Goal: Task Accomplishment & Management: Manage account settings

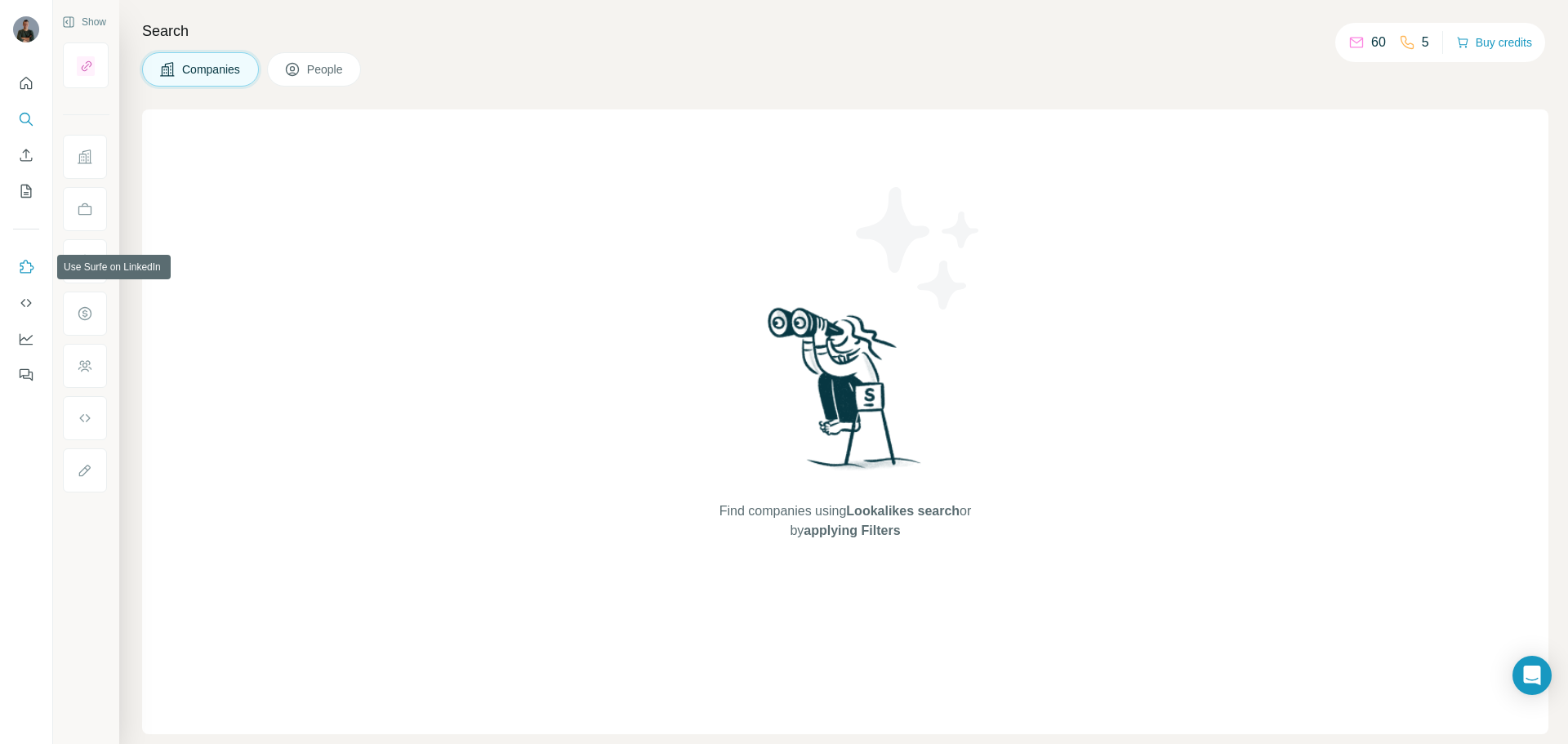
click at [30, 269] on icon "Use Surfe on LinkedIn" at bounding box center [25, 266] width 17 height 17
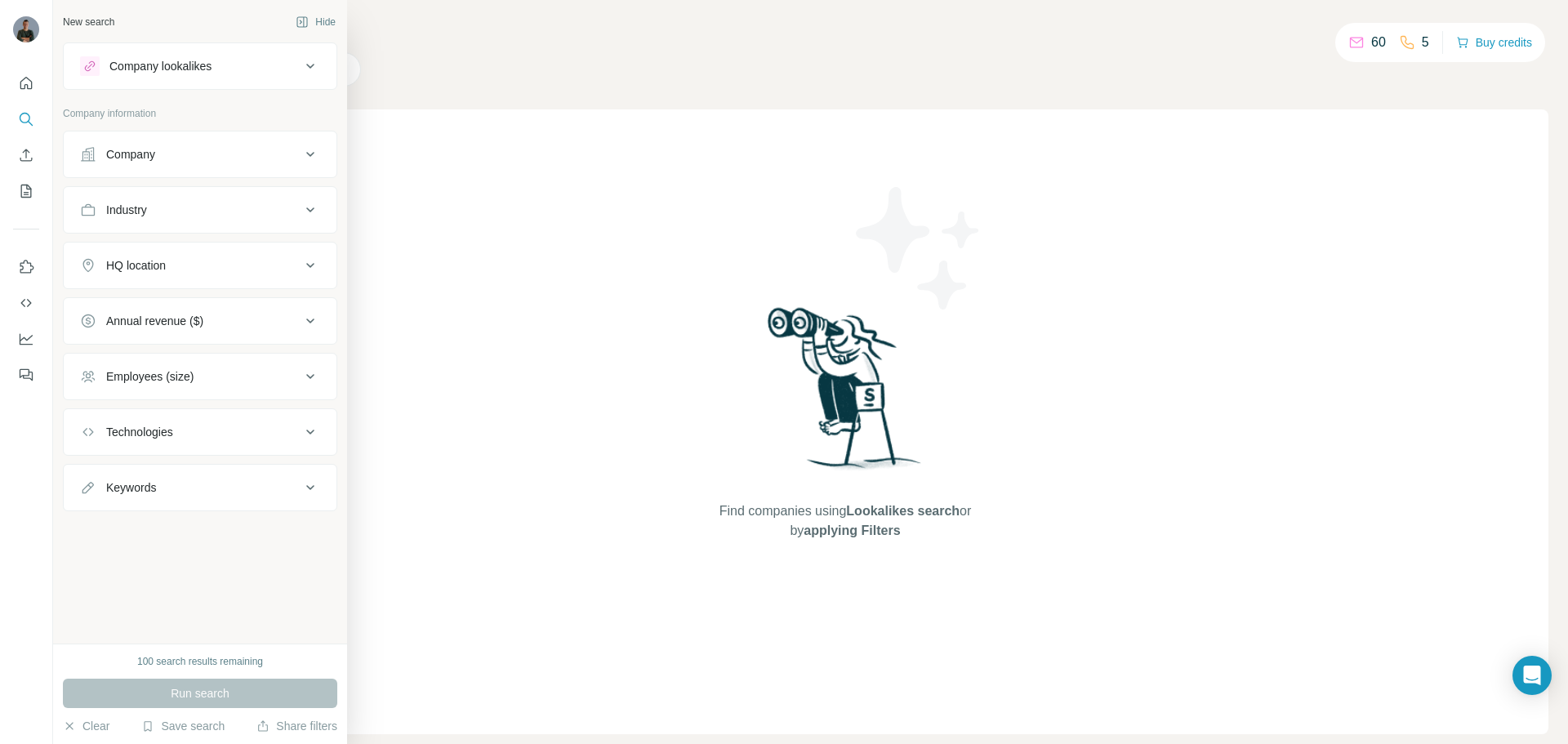
drag, startPoint x: 319, startPoint y: 16, endPoint x: 236, endPoint y: 61, distance: 94.4
click at [236, 61] on div "New search Hide Company lookalikes Company information Company Industry HQ loca…" at bounding box center [200, 322] width 294 height 643
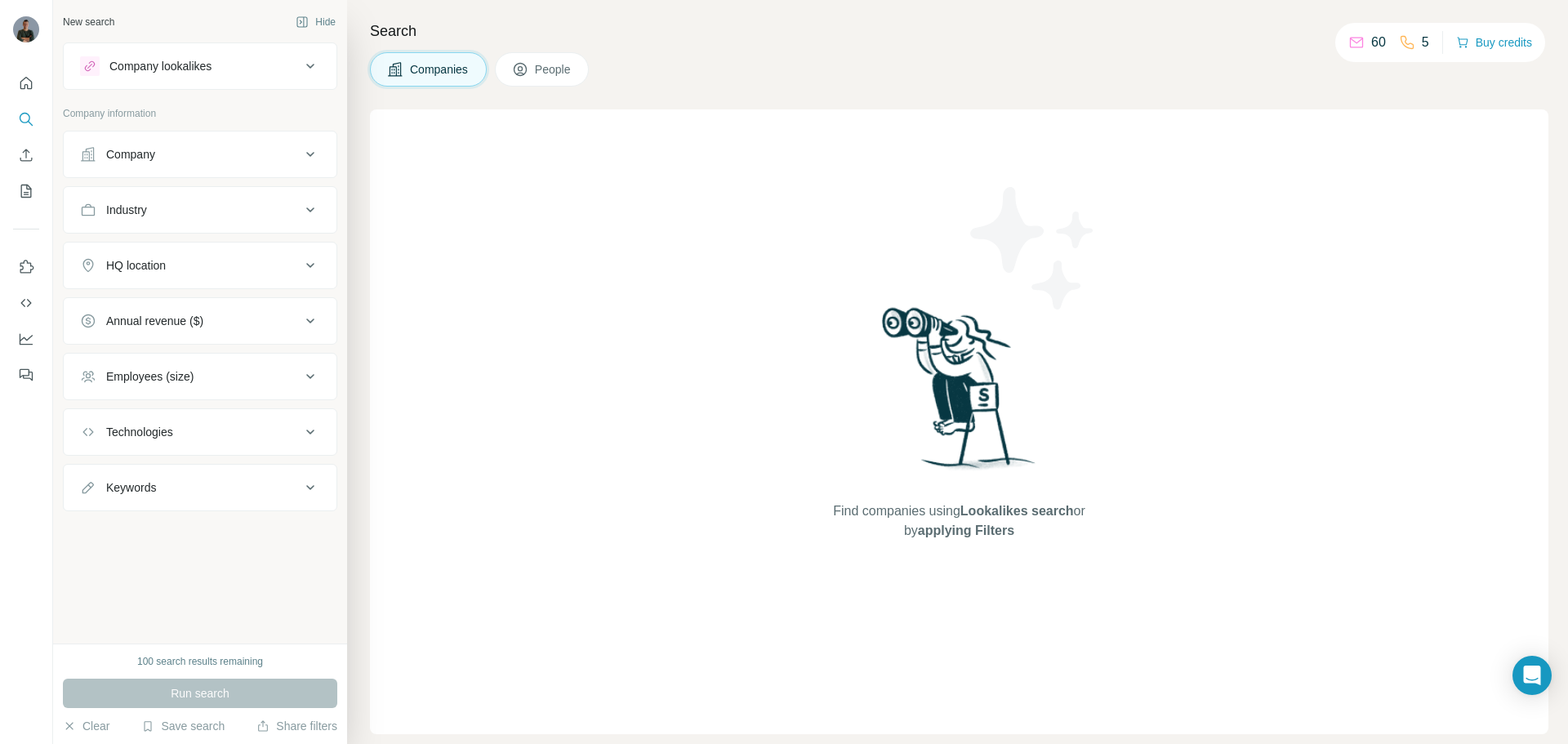
click at [146, 166] on button "Company" at bounding box center [200, 154] width 273 height 39
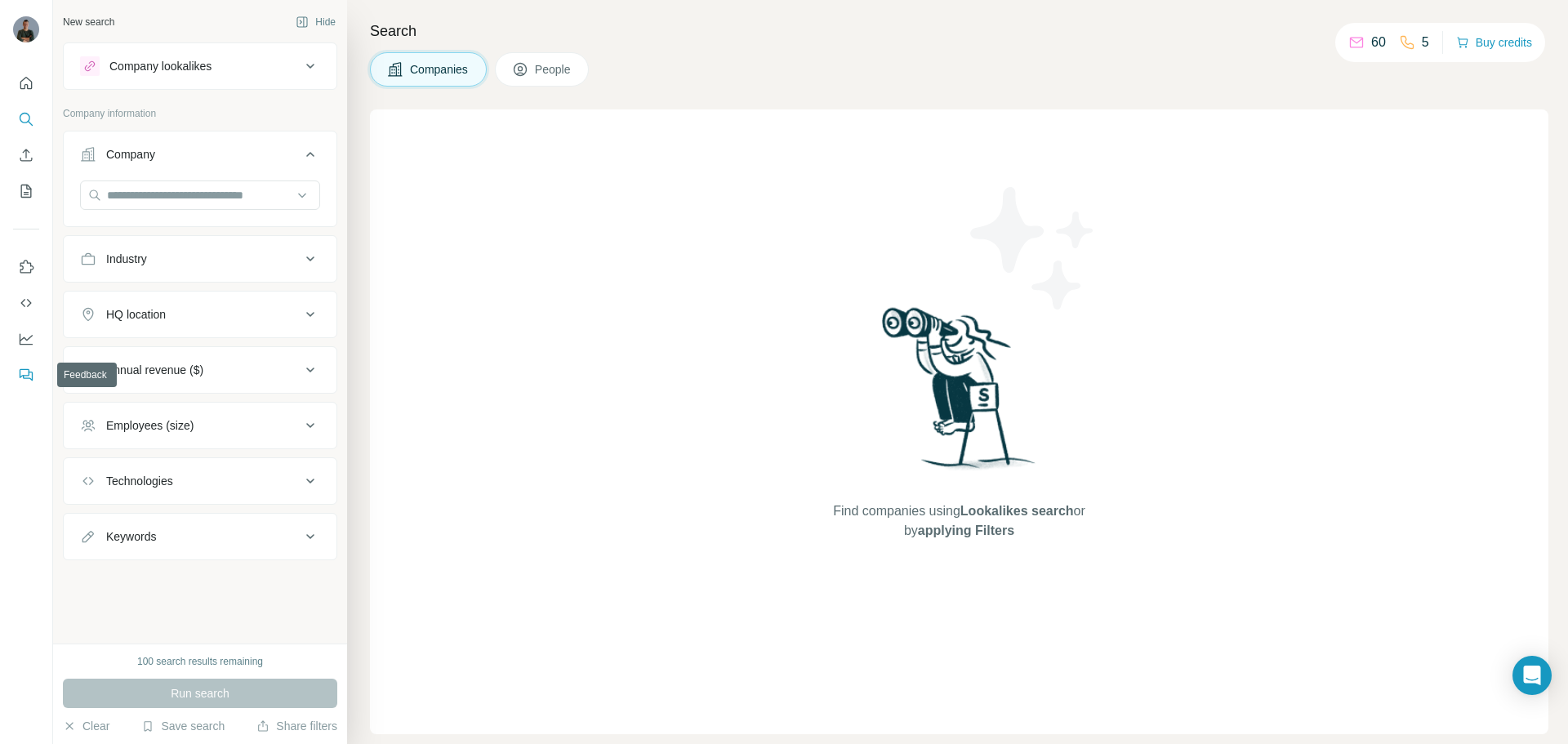
click at [17, 369] on button "Feedback" at bounding box center [26, 375] width 26 height 30
click at [26, 262] on icon "Use Surfe on LinkedIn" at bounding box center [25, 266] width 17 height 17
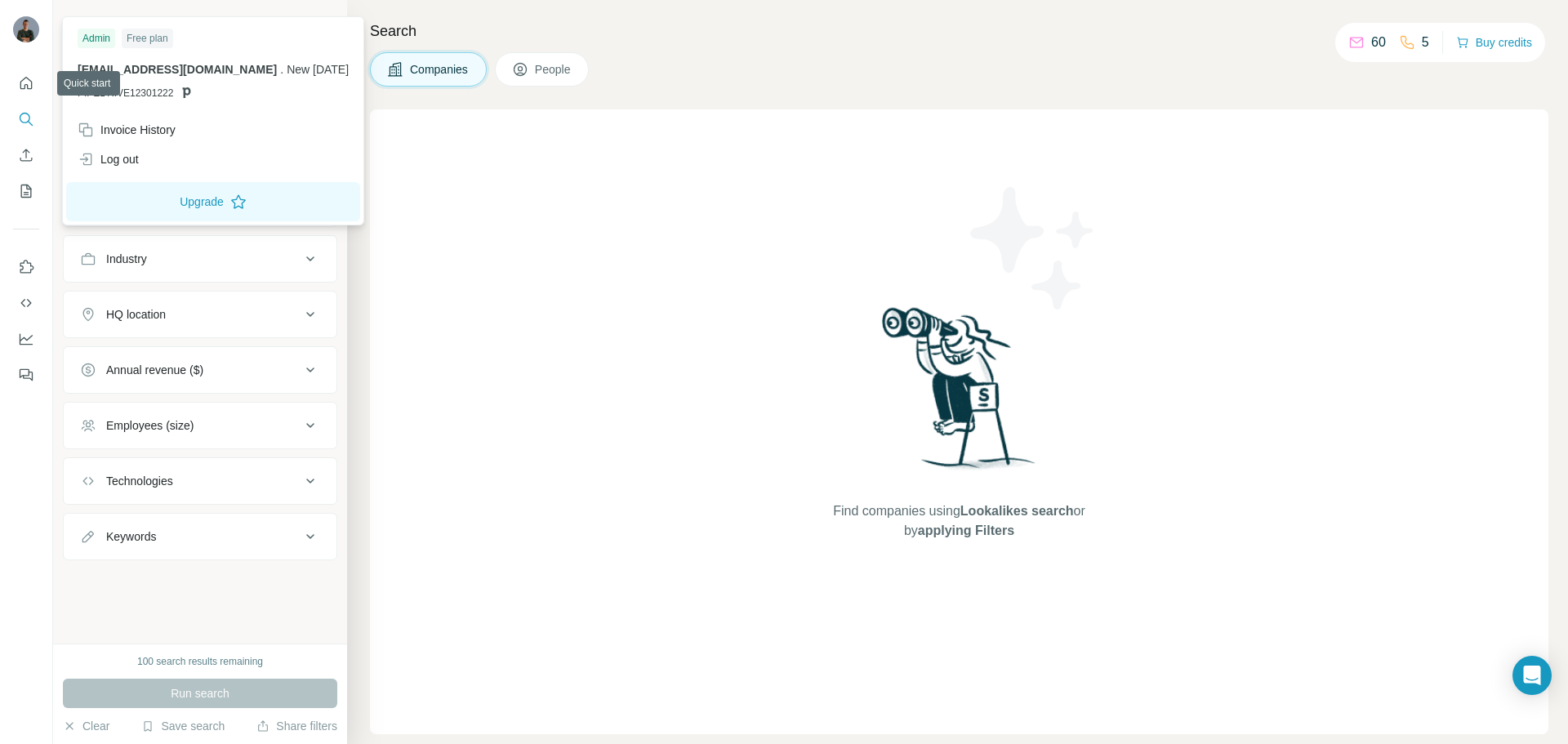
click at [25, 41] on img at bounding box center [26, 30] width 26 height 26
drag, startPoint x: 185, startPoint y: 95, endPoint x: 95, endPoint y: 97, distance: 90.0
click at [95, 97] on p "PIPEDRIVE12301222" at bounding box center [213, 93] width 271 height 15
click at [92, 96] on span "PIPEDRIVE12301222" at bounding box center [125, 93] width 96 height 15
click at [169, 85] on div "youphorst@newmonday.nl . New Monday PIPEDRIVE12301222" at bounding box center [213, 81] width 271 height 39
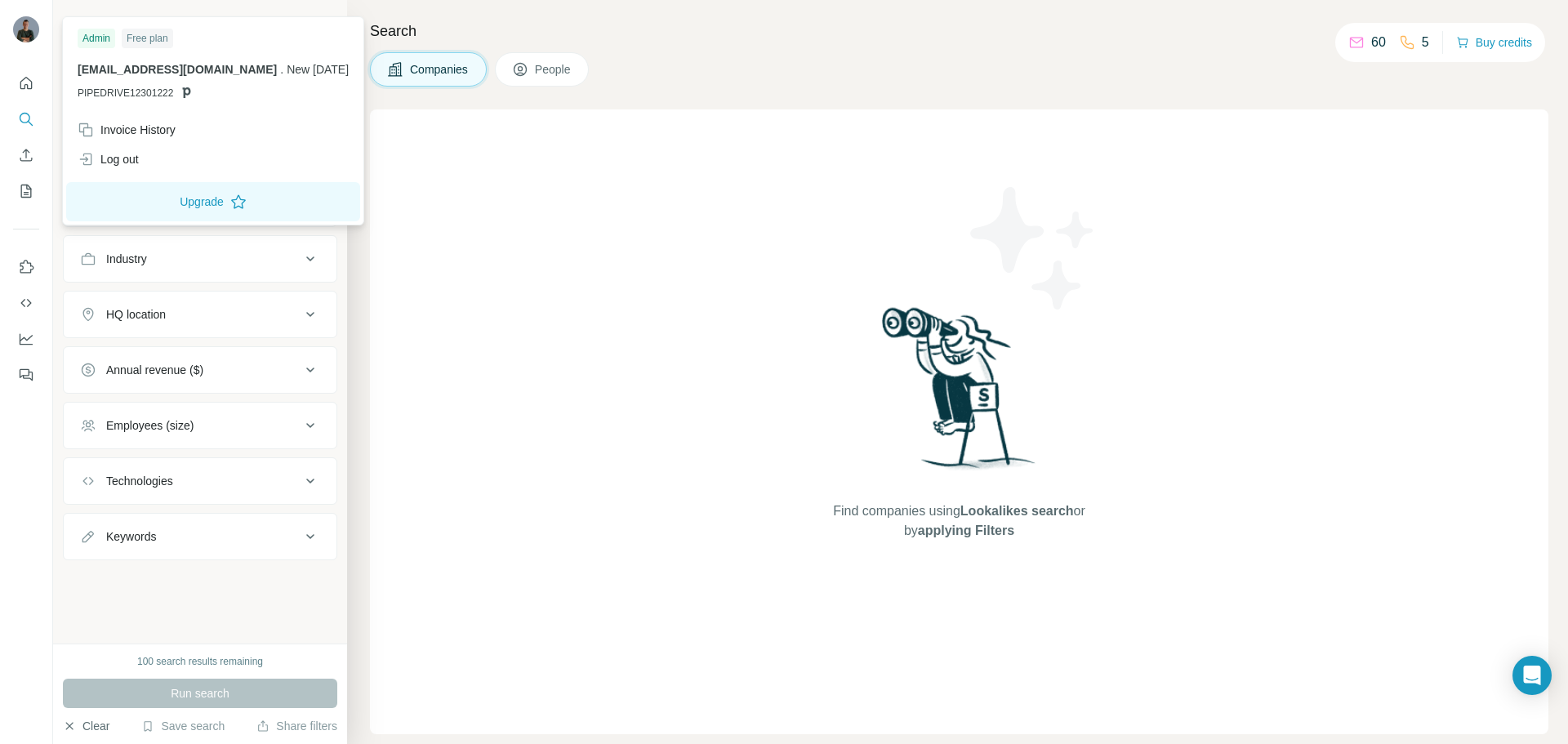
click at [78, 723] on button "Clear" at bounding box center [86, 726] width 46 height 17
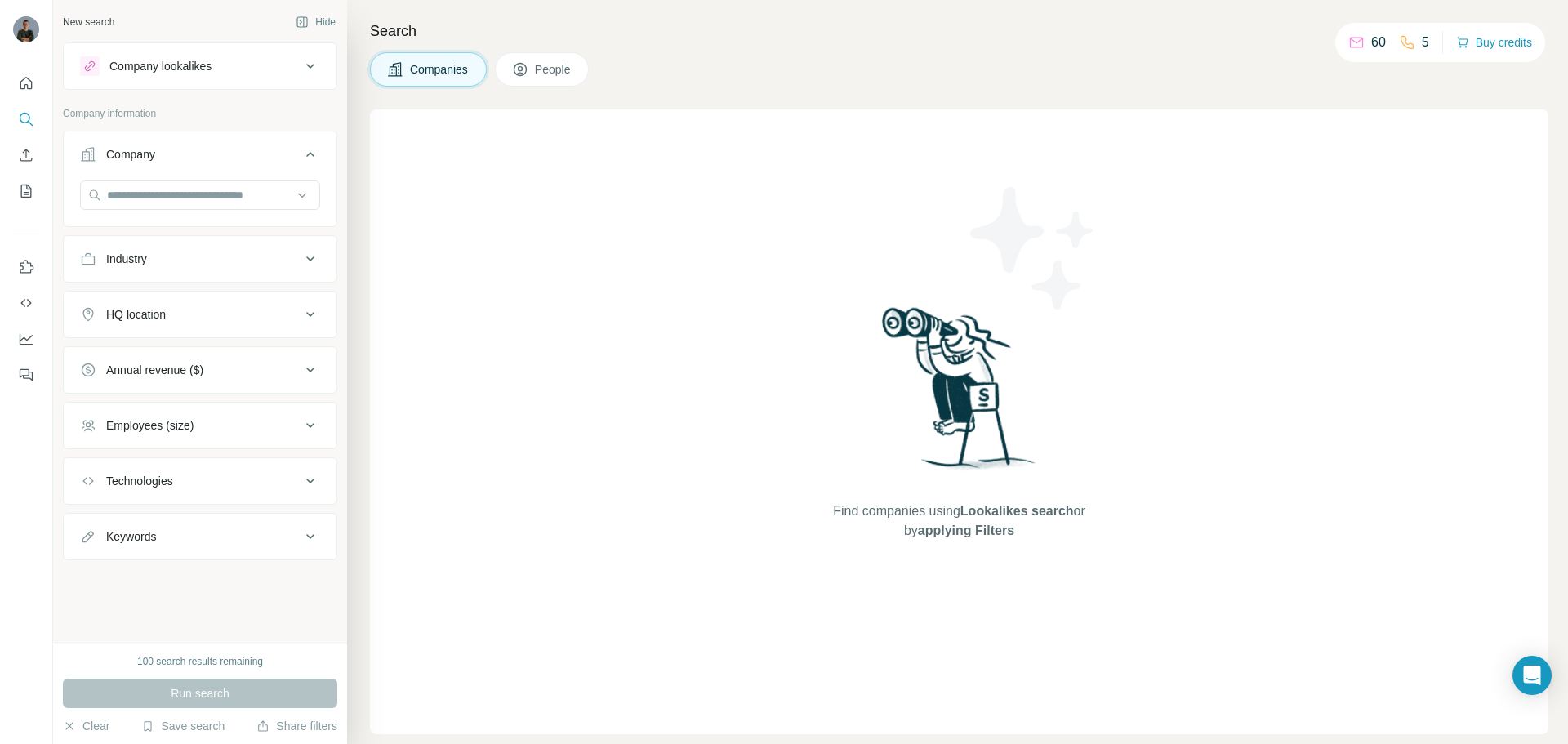
click at [551, 77] on span "People" at bounding box center [553, 69] width 38 height 17
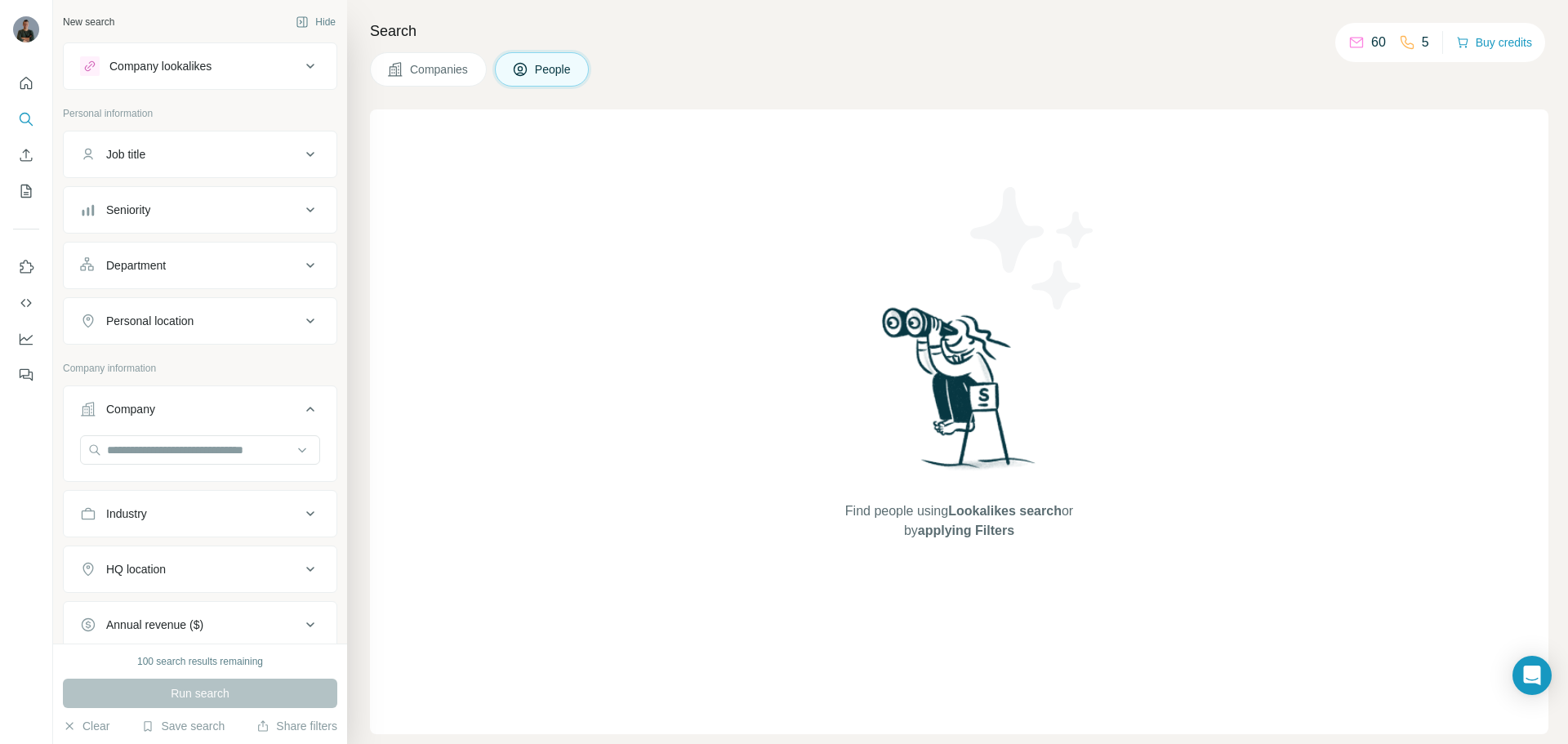
click at [430, 64] on span "Companies" at bounding box center [440, 69] width 60 height 17
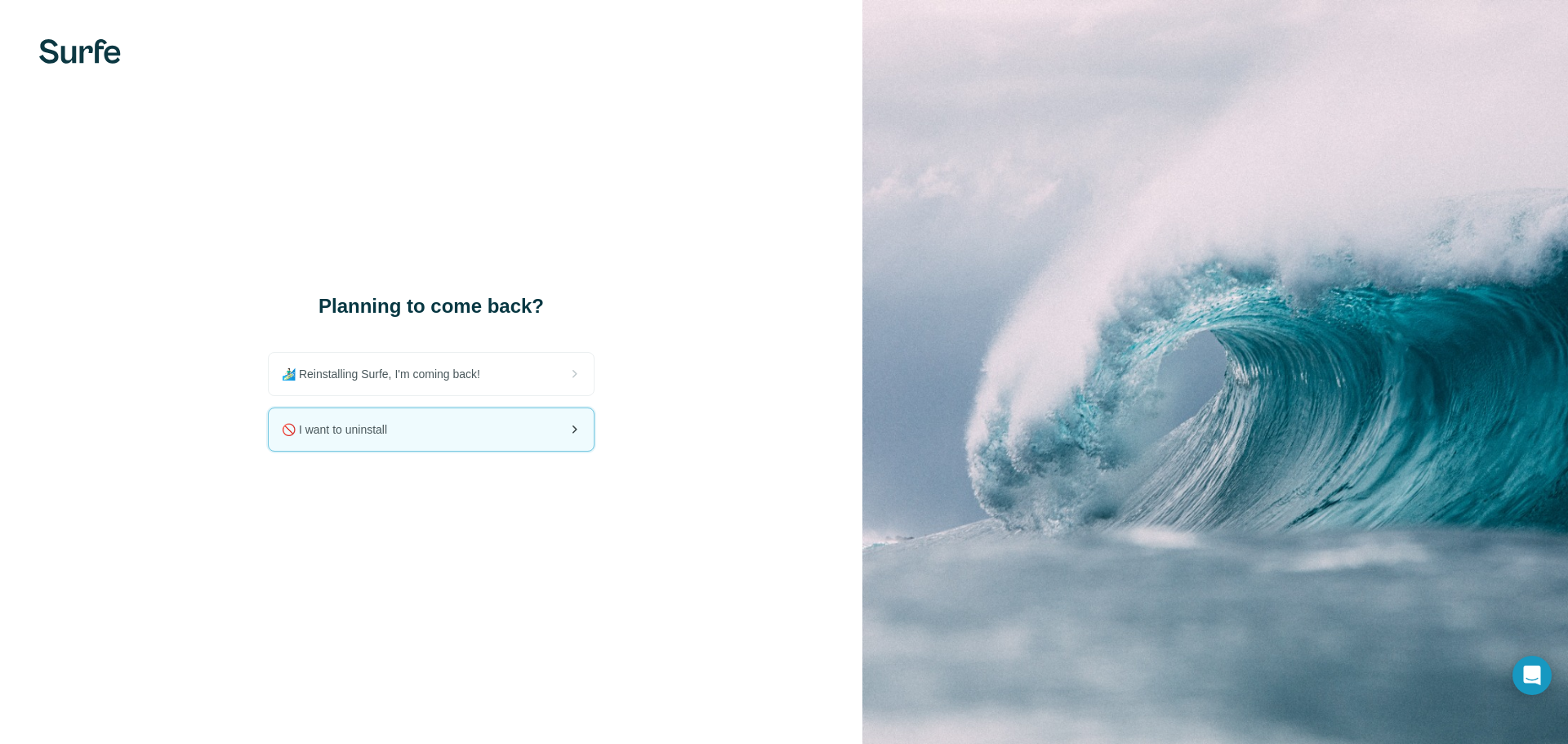
click at [488, 436] on div "🚫 I want to uninstall" at bounding box center [431, 429] width 325 height 42
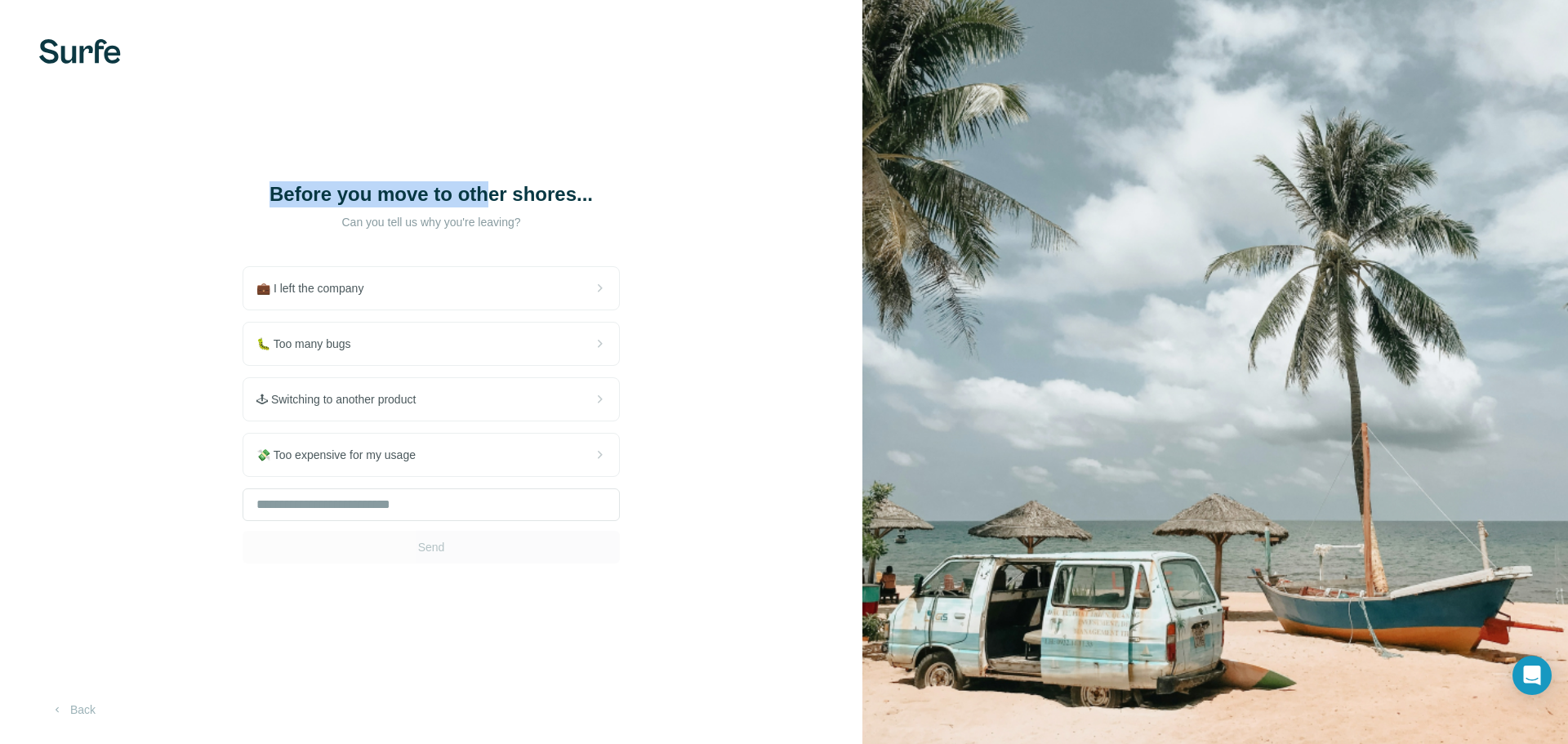
drag, startPoint x: 273, startPoint y: 161, endPoint x: 779, endPoint y: 245, distance: 512.9
click at [720, 239] on div "Before you move to other shores... Can you tell us why you're leaving? 💼 I left…" at bounding box center [431, 372] width 862 height 744
click at [676, 214] on div "Before you move to other shores... Can you tell us why you're leaving? 💼 I left…" at bounding box center [431, 372] width 862 height 744
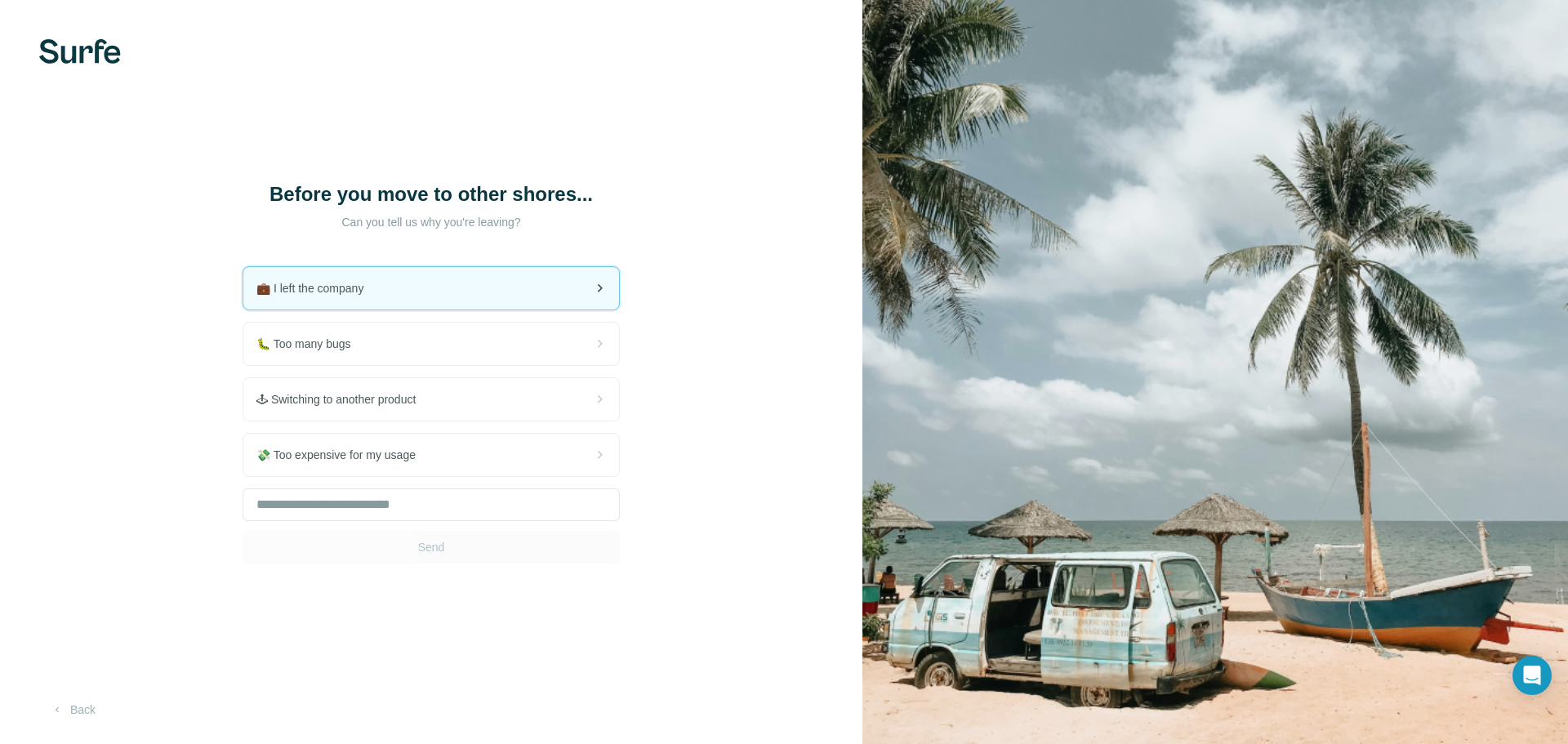
click at [559, 292] on div "💼 I left the company" at bounding box center [431, 288] width 376 height 42
